Goal: Task Accomplishment & Management: Manage account settings

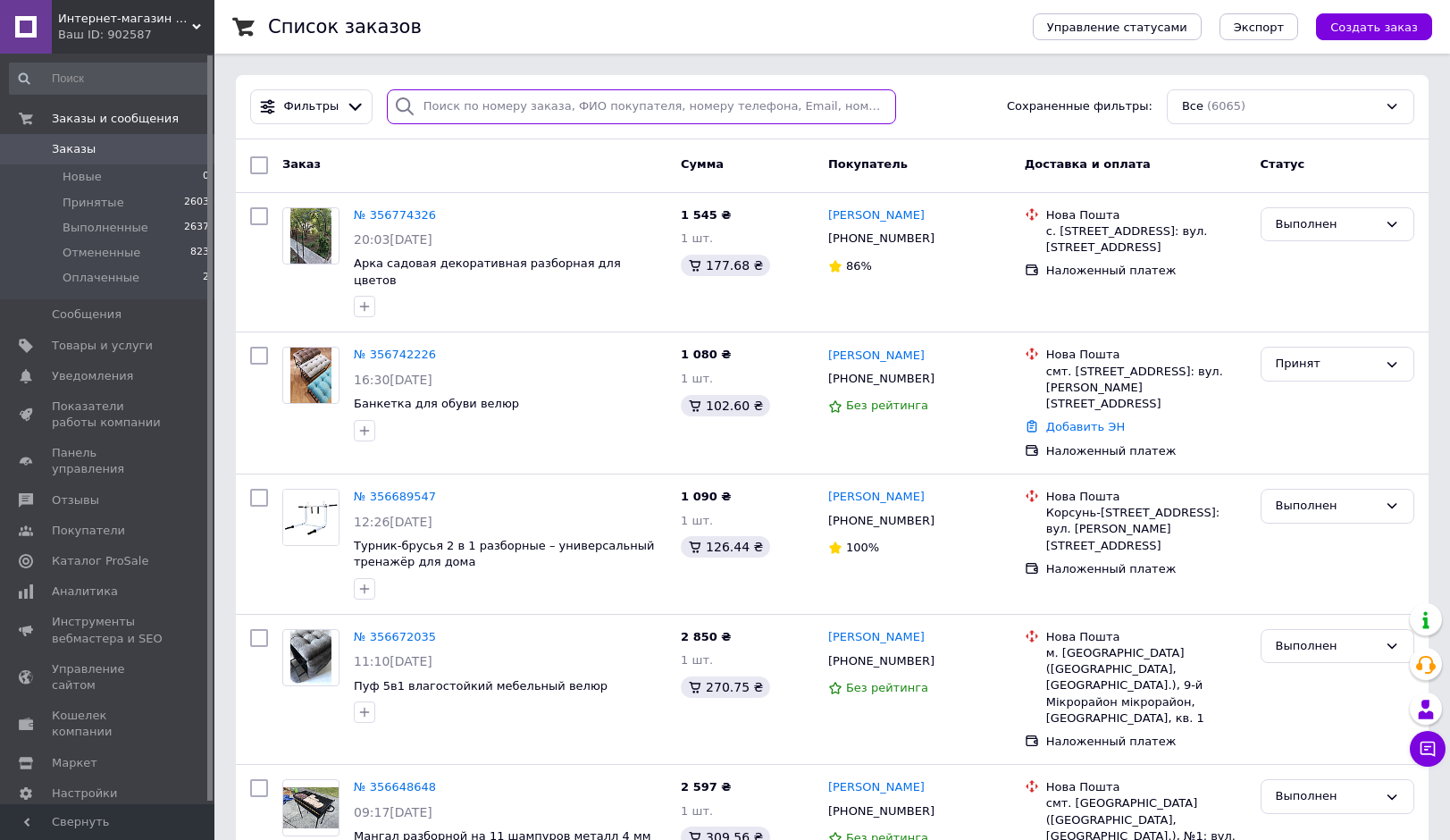
drag, startPoint x: 424, startPoint y: 104, endPoint x: 448, endPoint y: 108, distance: 24.3
click at [424, 105] on input "search" at bounding box center [642, 107] width 509 height 35
paste input "Гапонюк"
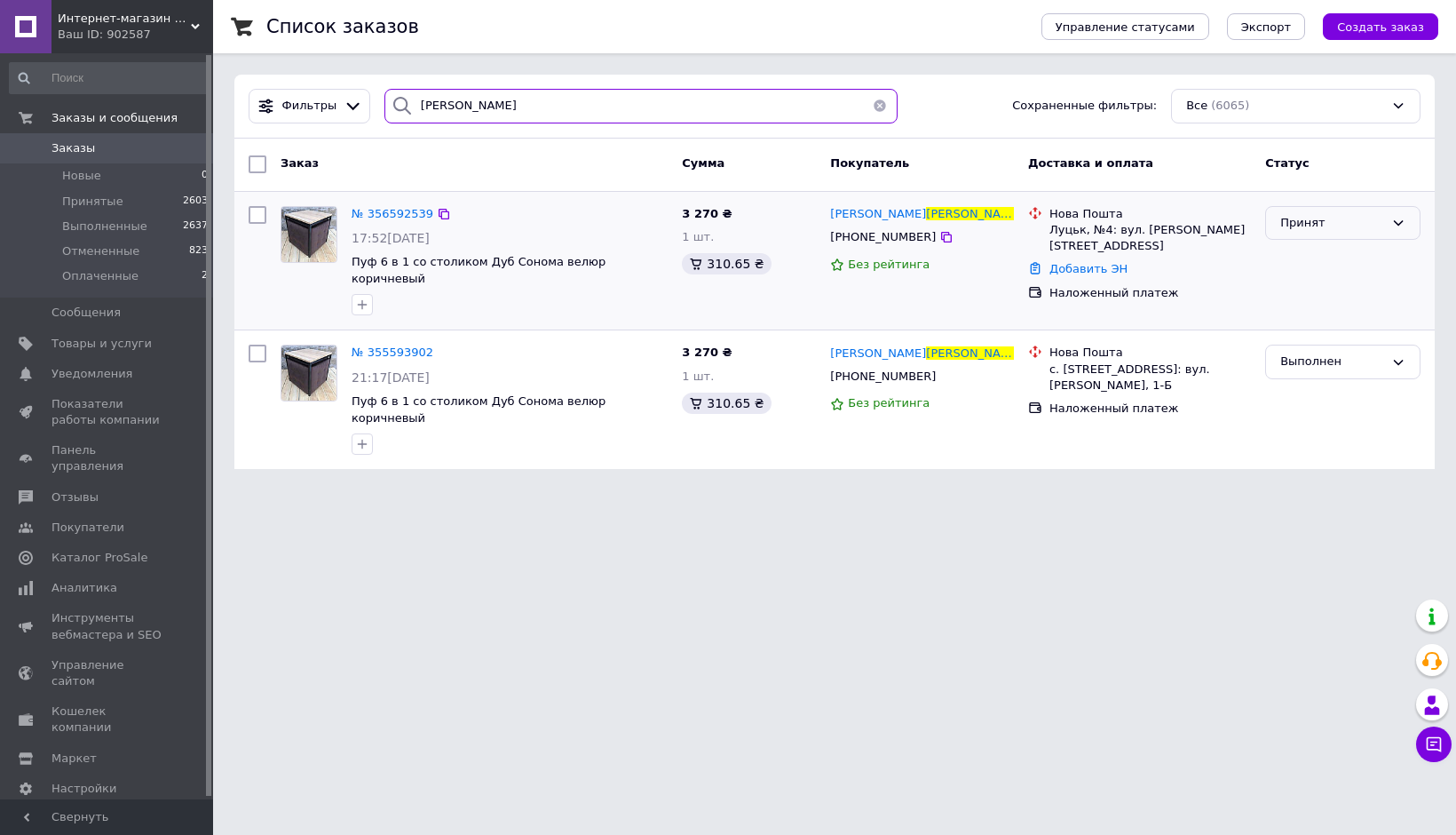
type input "Гапонюк"
click at [1329, 234] on div "Принят" at bounding box center [1343, 223] width 155 height 34
click at [1319, 258] on li "Выполнен" at bounding box center [1343, 259] width 153 height 33
click at [874, 108] on button "button" at bounding box center [880, 106] width 35 height 34
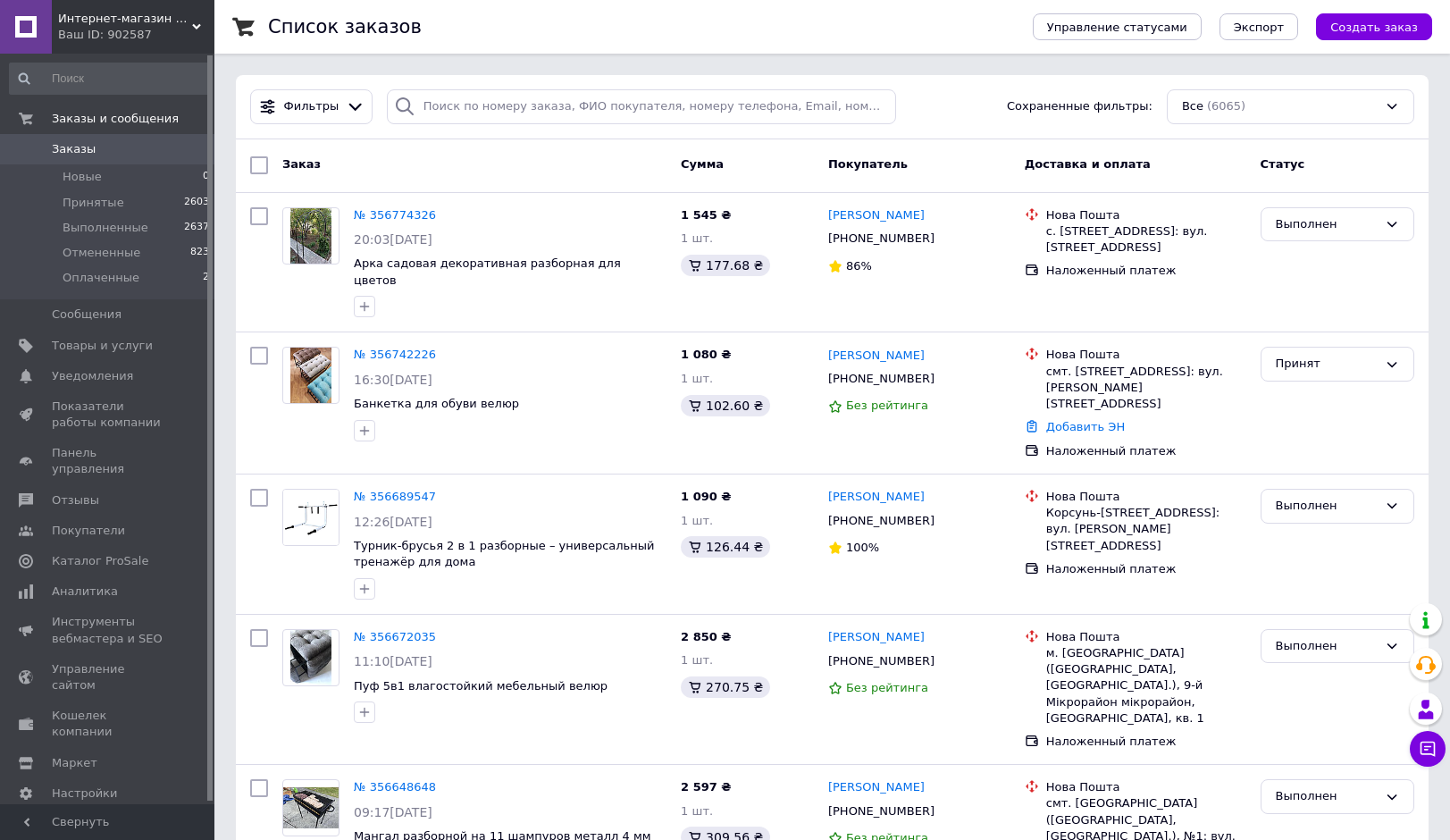
click at [189, 24] on span "Интернет-магазин "VD-sport"" at bounding box center [124, 18] width 134 height 16
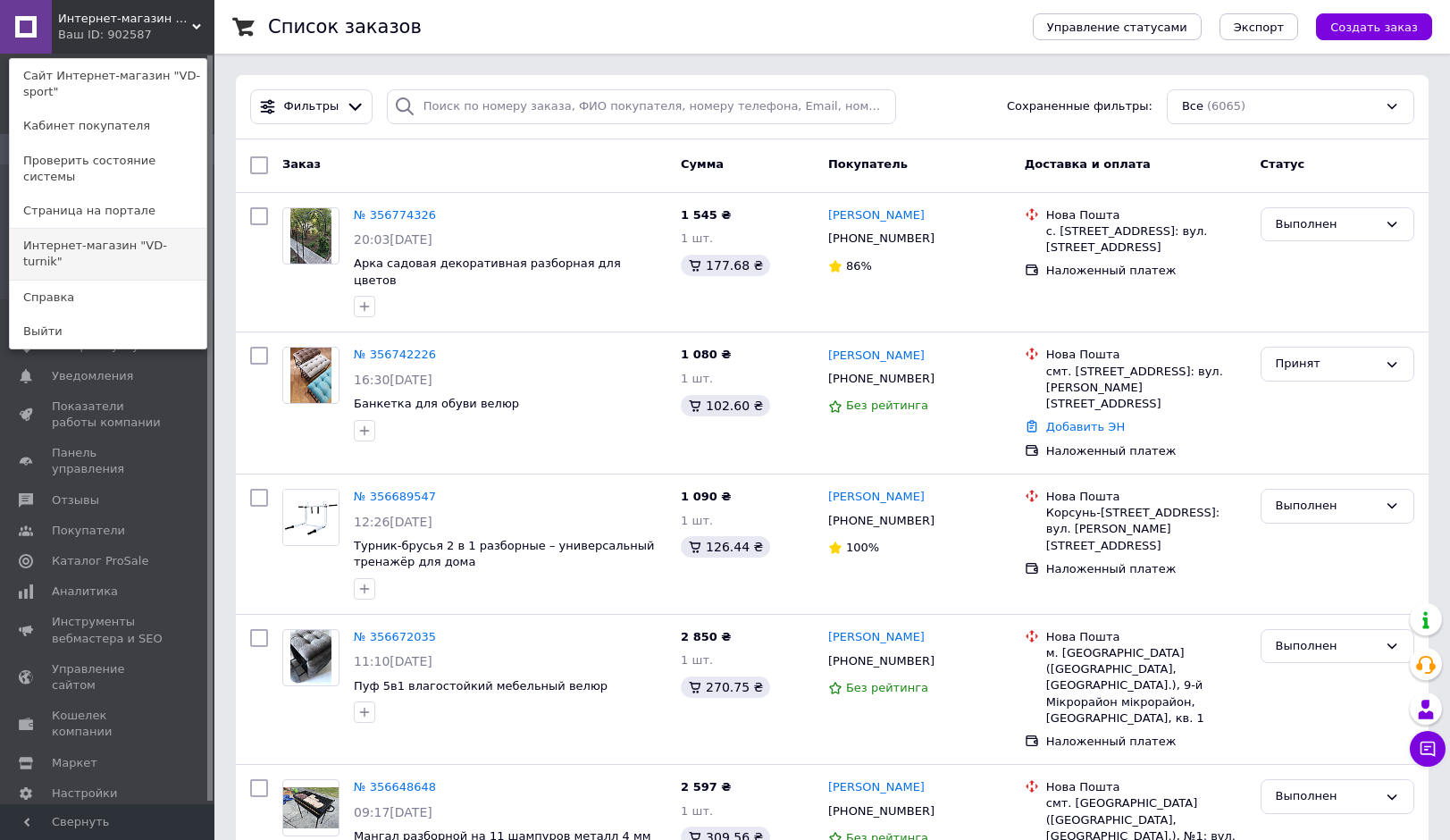
click at [152, 228] on link "Интернет-магазин "VD-turnik"" at bounding box center [109, 253] width 196 height 50
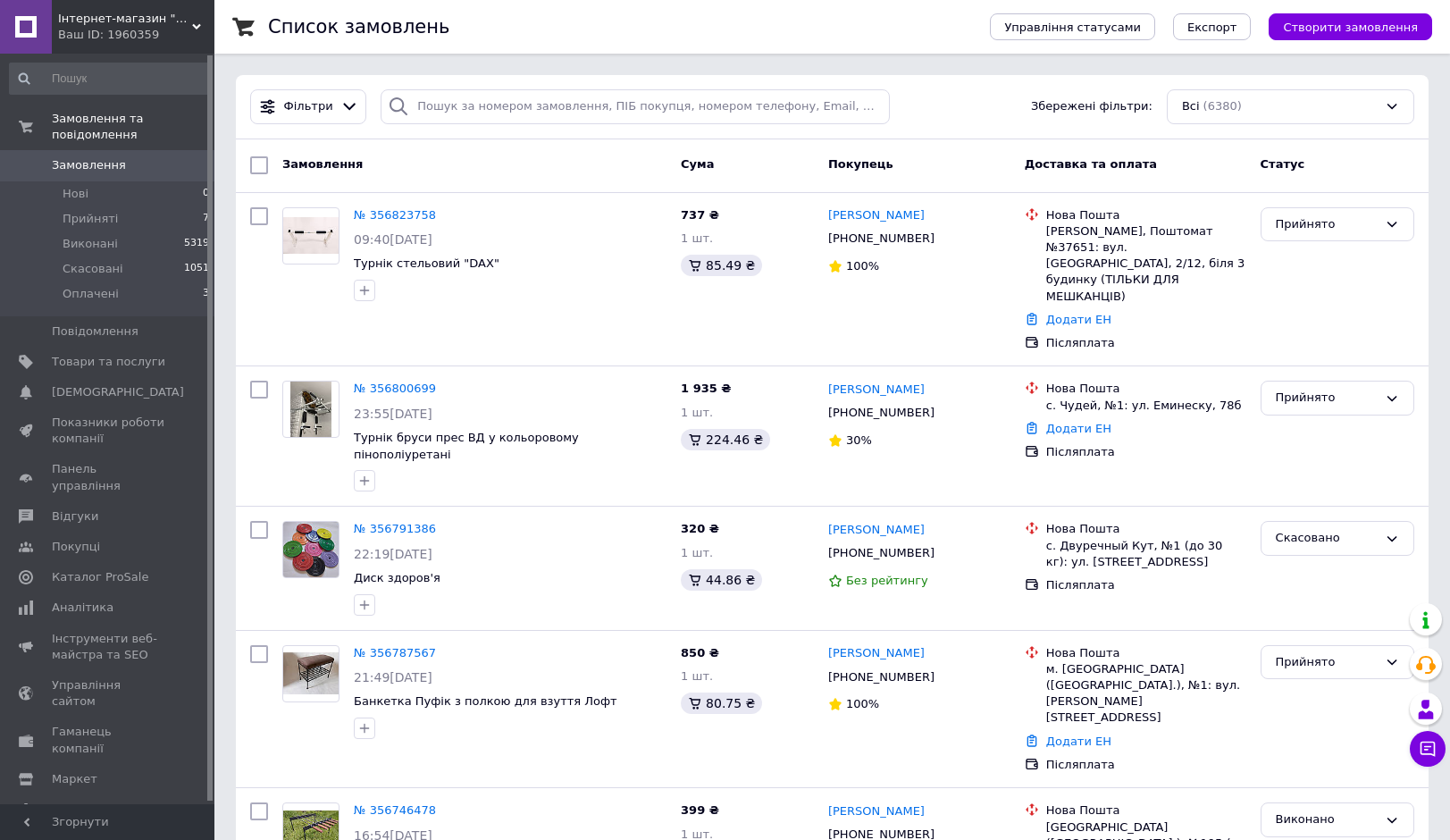
click at [195, 21] on div "Інтернет-магазин "VD-turnik" Ваш ID: 1960359" at bounding box center [133, 26] width 163 height 53
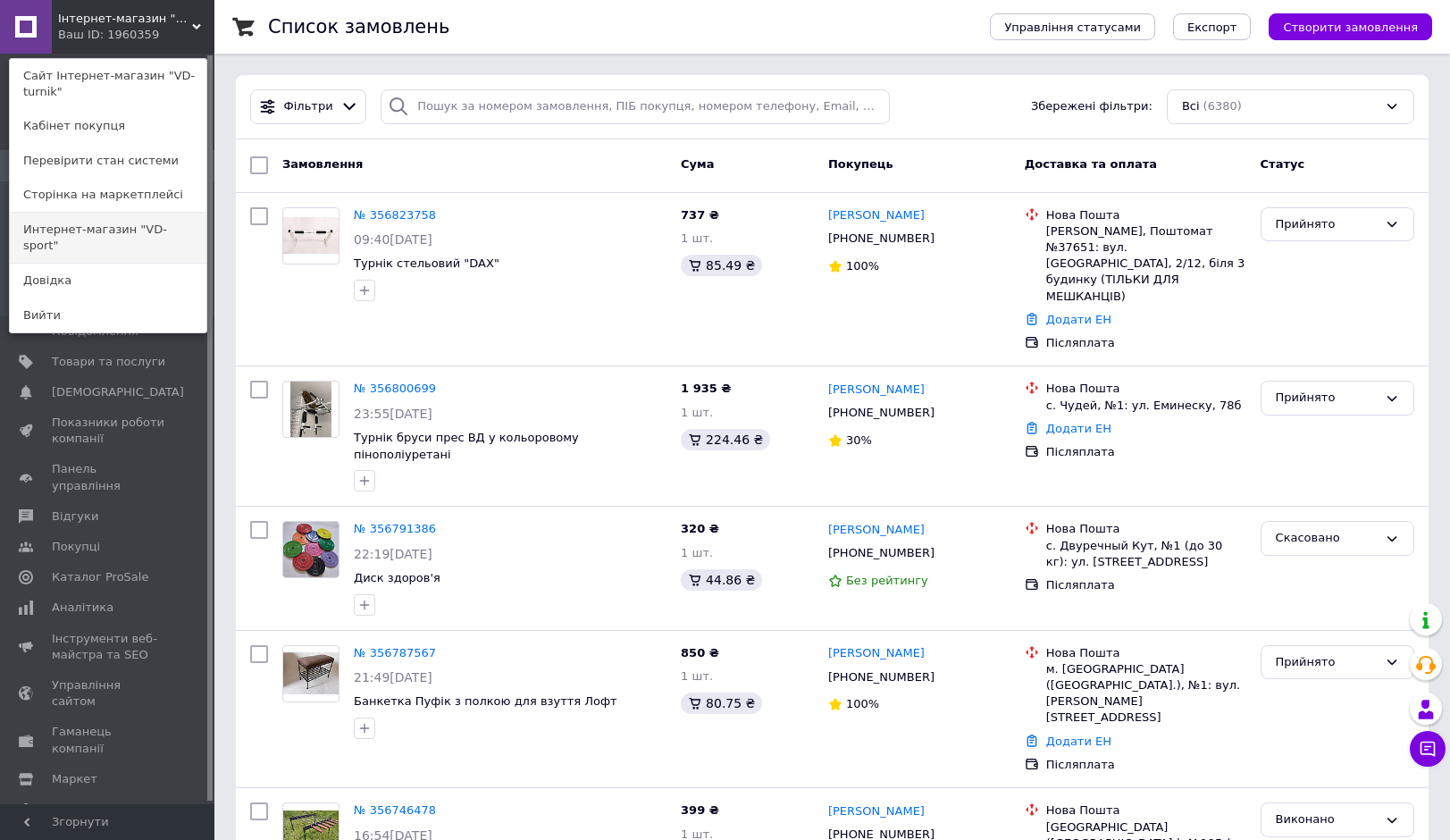
click at [140, 220] on link "Интернет-магазин "VD-sport"" at bounding box center [109, 237] width 196 height 50
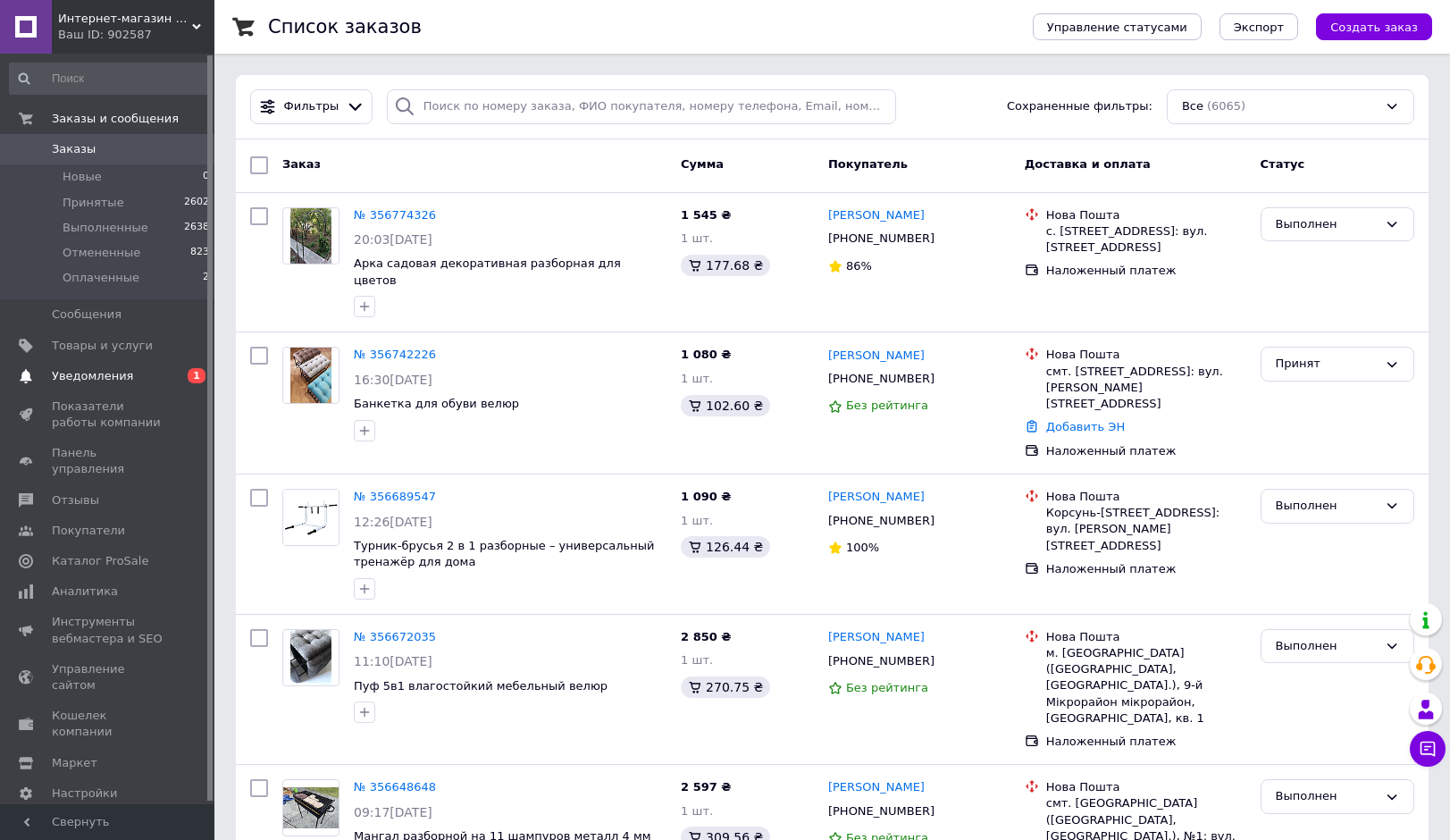
click at [135, 369] on span "Уведомления" at bounding box center [108, 375] width 113 height 16
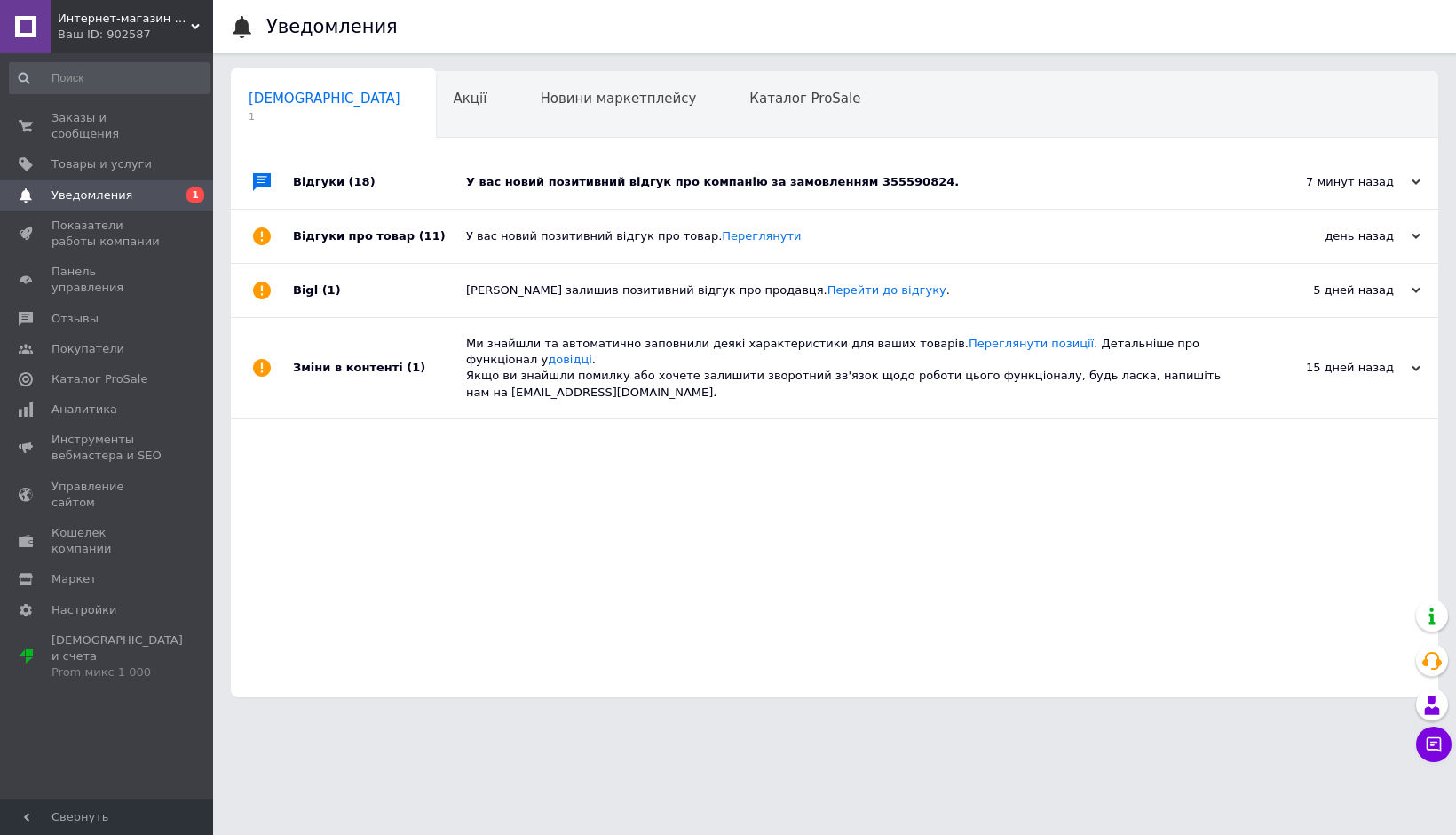
click at [664, 188] on div "У вас новий позитивний відгук про компанію за замовленням 355590824." at bounding box center [854, 181] width 777 height 16
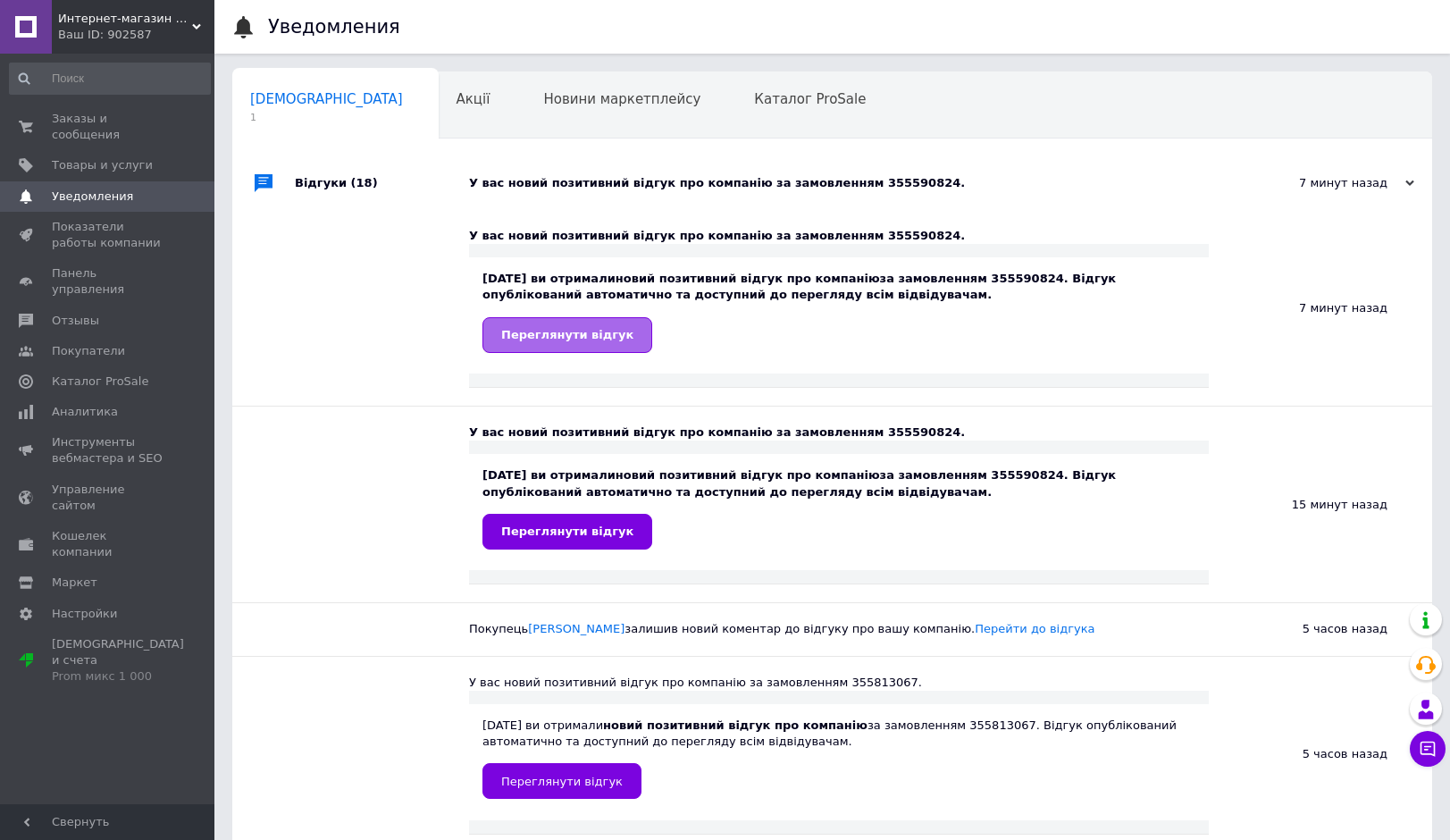
click at [571, 327] on span "Переглянути відгук" at bounding box center [567, 334] width 132 height 13
click at [192, 26] on icon at bounding box center [196, 27] width 9 height 9
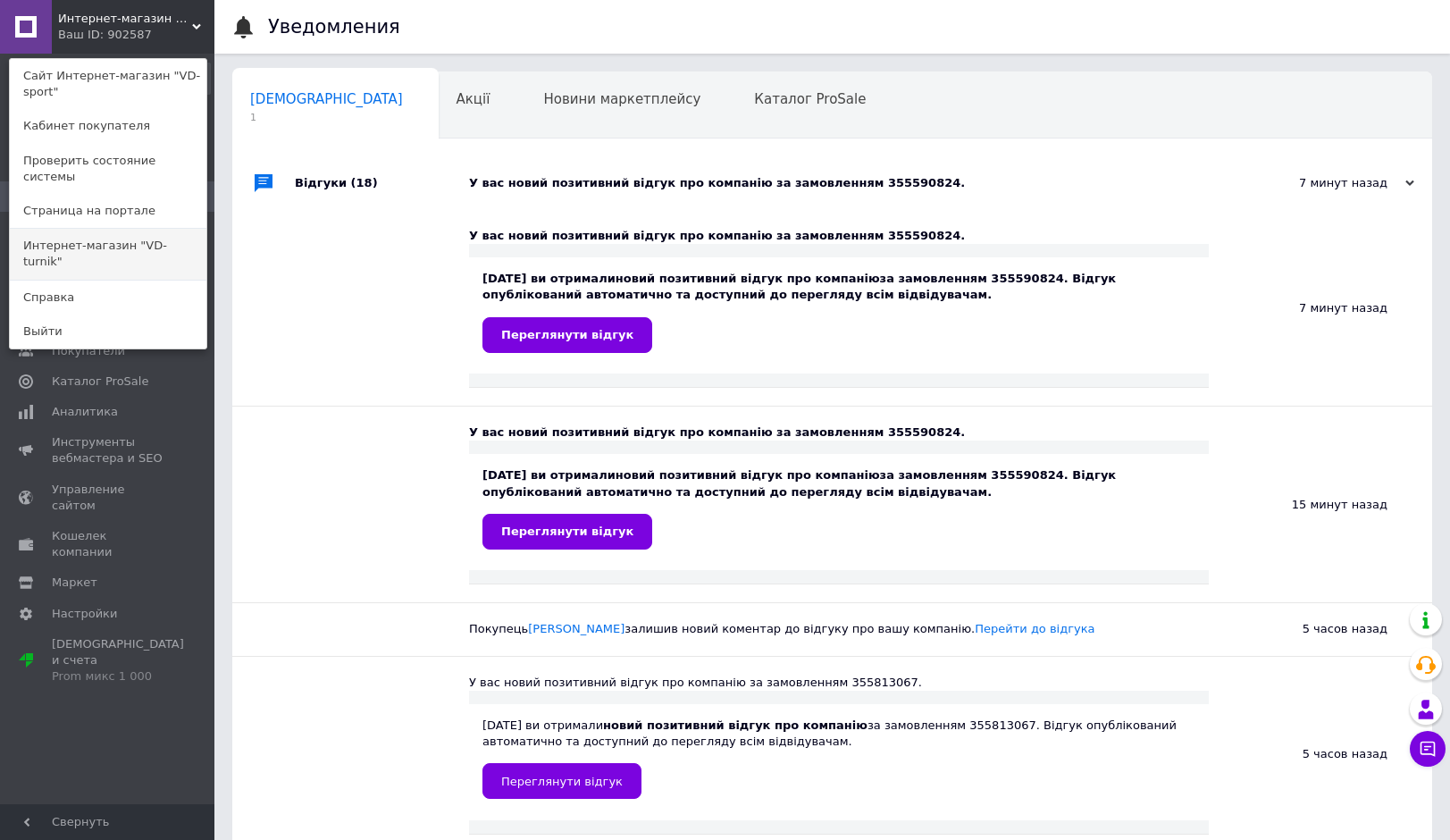
click at [143, 231] on link "Интернет-магазин "VD-turnik"" at bounding box center [109, 253] width 196 height 50
